Goal: Information Seeking & Learning: Learn about a topic

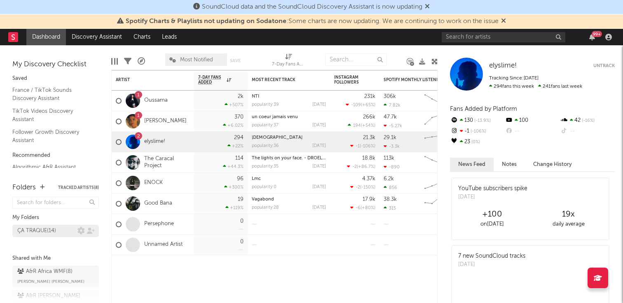
click at [30, 232] on div "ÇA TRAQUE ( 14 )" at bounding box center [36, 231] width 39 height 10
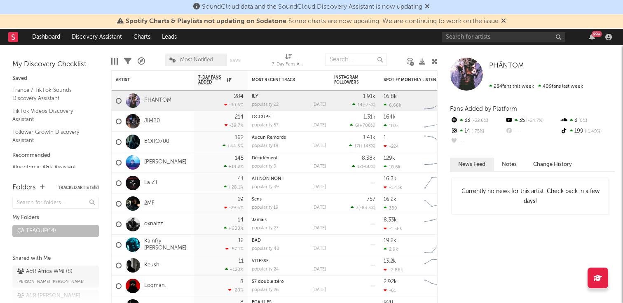
click at [153, 120] on link "JIMB0" at bounding box center [152, 121] width 16 height 7
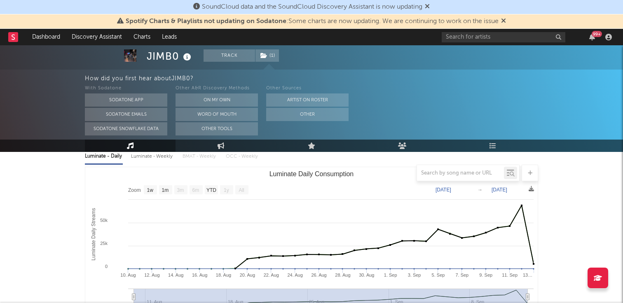
scroll to position [97, 0]
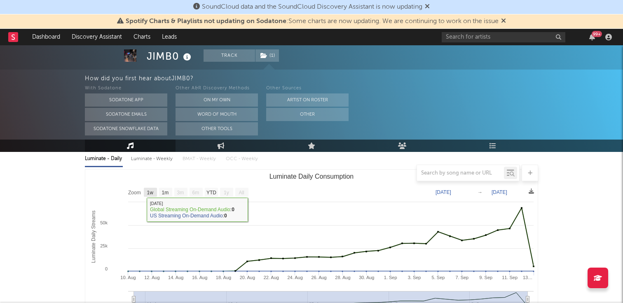
click at [148, 192] on text "1w" at bounding box center [150, 193] width 7 height 6
select select "1w"
type input "2025-09-07"
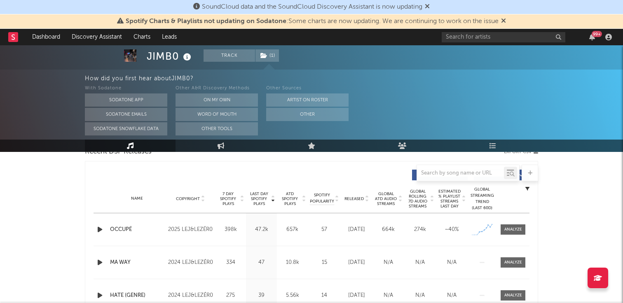
scroll to position [319, 0]
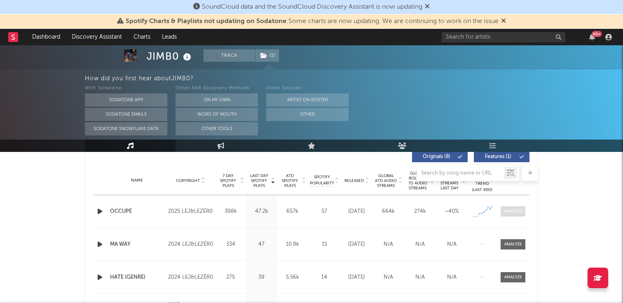
click at [506, 210] on div at bounding box center [513, 211] width 18 height 6
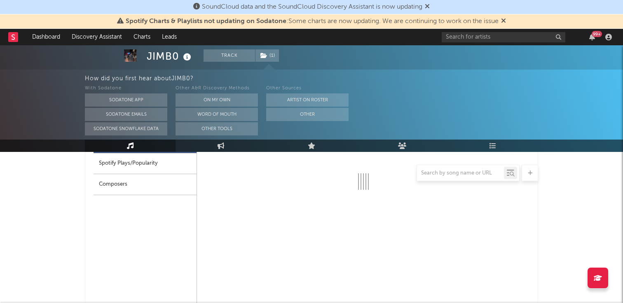
select select "1w"
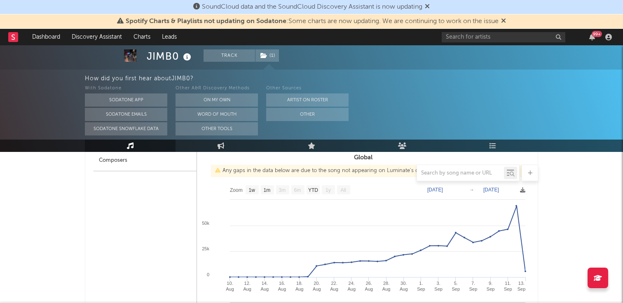
scroll to position [454, 0]
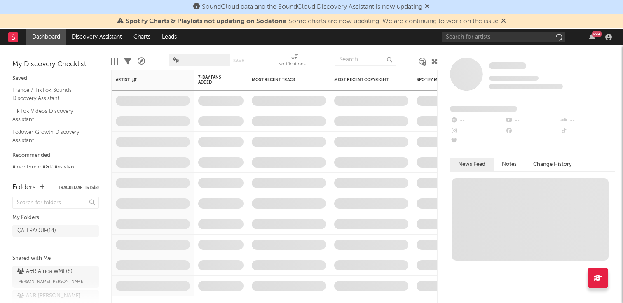
click at [505, 21] on icon at bounding box center [503, 20] width 5 height 7
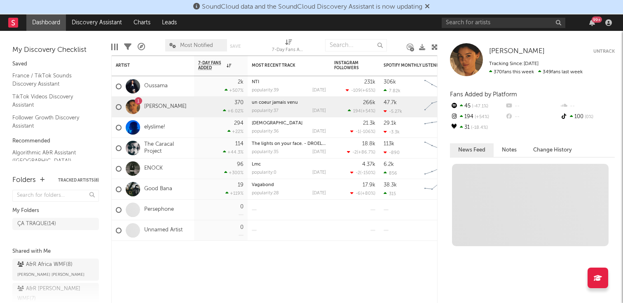
click at [426, 5] on span "SoundCloud data and the SoundCloud Discovery Assistant is now updating" at bounding box center [311, 7] width 237 height 10
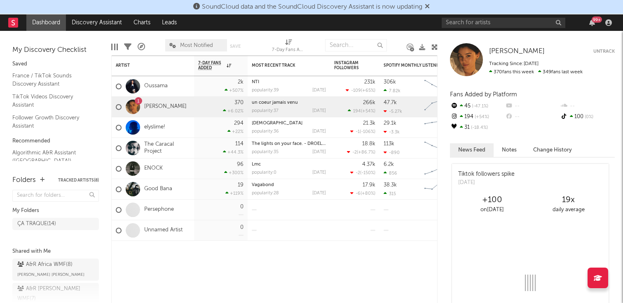
click at [429, 6] on icon at bounding box center [427, 6] width 5 height 7
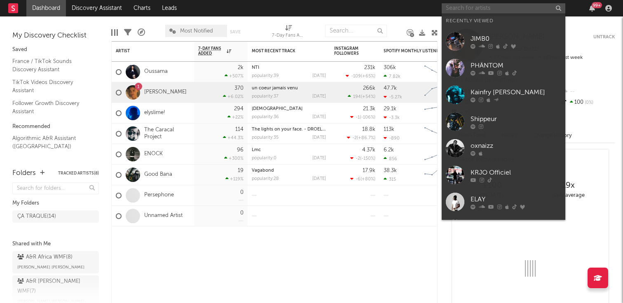
click at [467, 10] on input "text" at bounding box center [504, 8] width 124 height 10
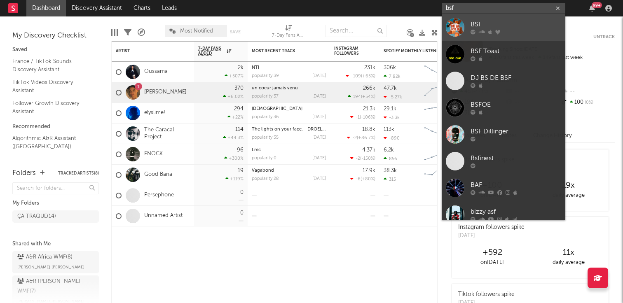
type input "bsf"
click at [499, 25] on div "BSF" at bounding box center [516, 25] width 91 height 10
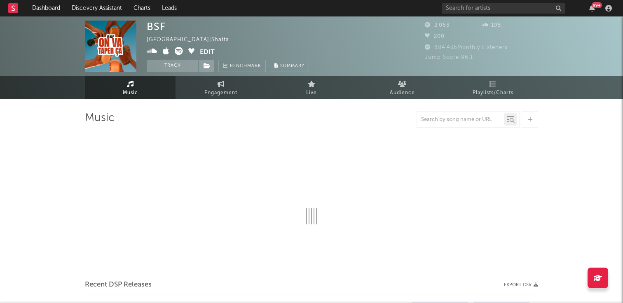
select select "1w"
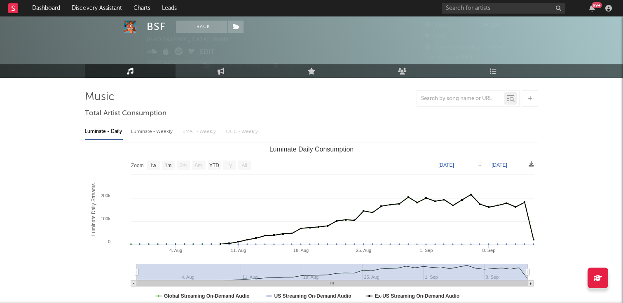
scroll to position [22, 0]
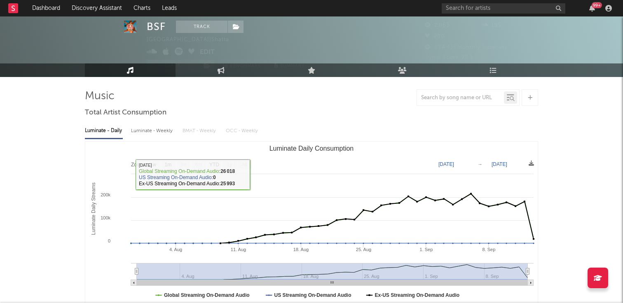
click at [164, 131] on div "Luminate - Weekly" at bounding box center [152, 131] width 43 height 14
select select "1w"
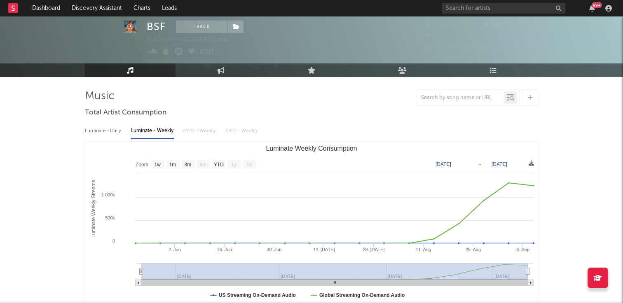
click at [112, 135] on div "Luminate - Daily" at bounding box center [104, 131] width 38 height 14
select select "1w"
